Goal: Contribute content

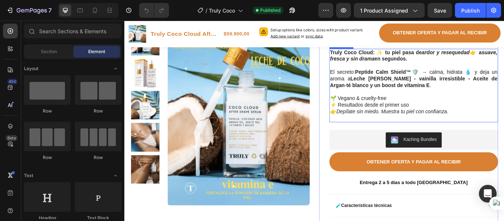
scroll to position [147, 0]
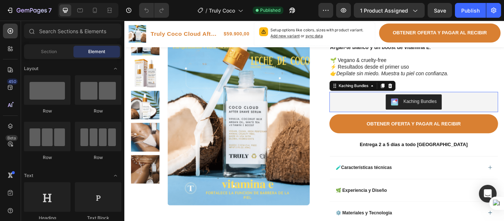
click at [437, 119] on img "Kaching Bundles" at bounding box center [438, 115] width 9 height 9
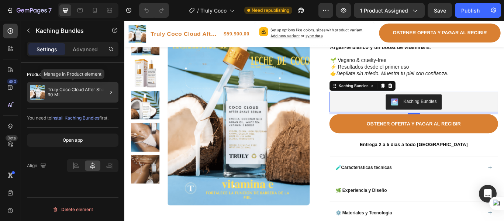
click at [87, 96] on p "Truly Coco Cloud After Shave 90 ML" at bounding box center [82, 92] width 68 height 10
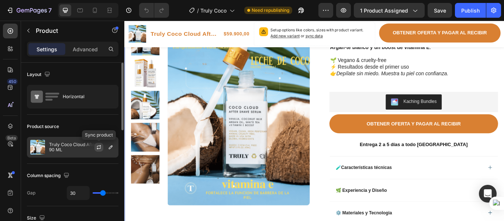
click at [98, 146] on icon "button" at bounding box center [99, 147] width 6 height 6
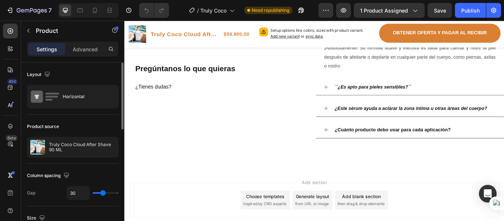
scroll to position [1316, 0]
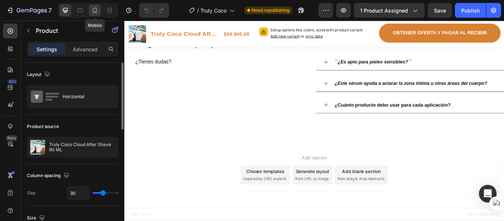
click at [93, 8] on icon at bounding box center [95, 10] width 4 height 5
type input "0"
type input "100%"
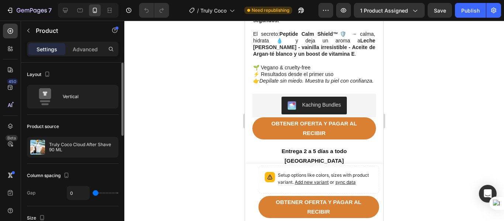
scroll to position [369, 0]
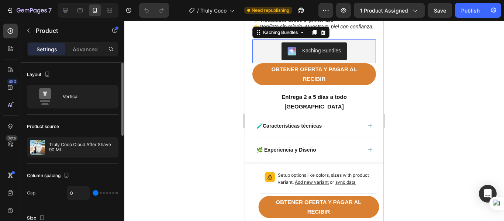
click at [287, 56] on img "Kaching Bundles" at bounding box center [291, 51] width 9 height 9
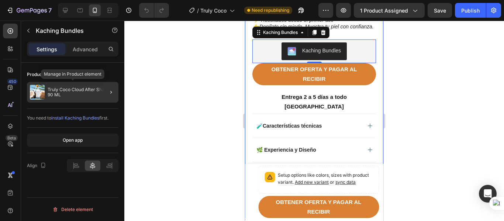
click at [92, 97] on p "Truly Coco Cloud After Shave 90 ML" at bounding box center [82, 92] width 68 height 10
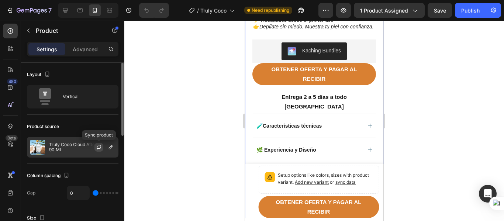
click at [97, 146] on icon "button" at bounding box center [99, 147] width 6 height 6
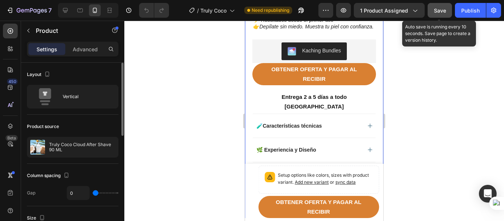
click at [434, 12] on span "Save" at bounding box center [440, 10] width 12 height 6
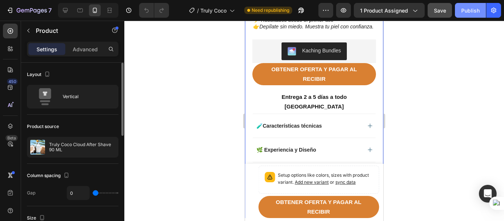
click at [476, 11] on div "Publish" at bounding box center [470, 11] width 18 height 8
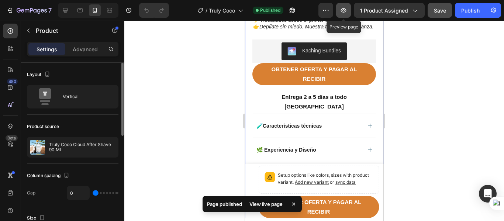
click at [343, 10] on icon "button" at bounding box center [343, 10] width 7 height 7
